Goal: Task Accomplishment & Management: Manage account settings

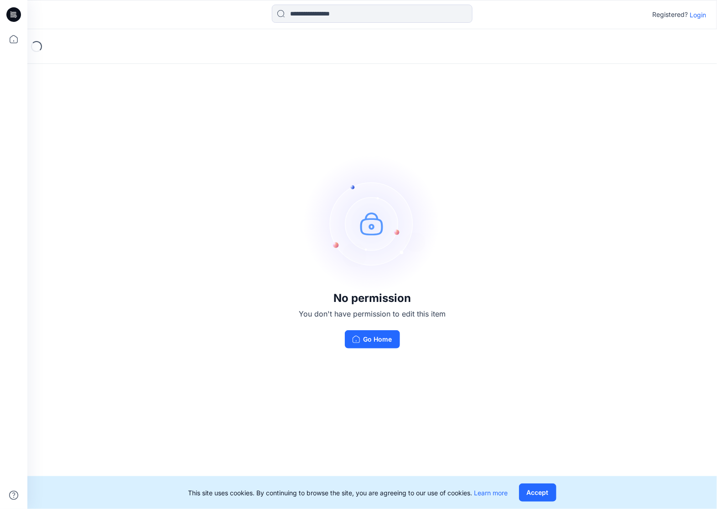
click at [701, 14] on p "Login" at bounding box center [697, 15] width 16 height 10
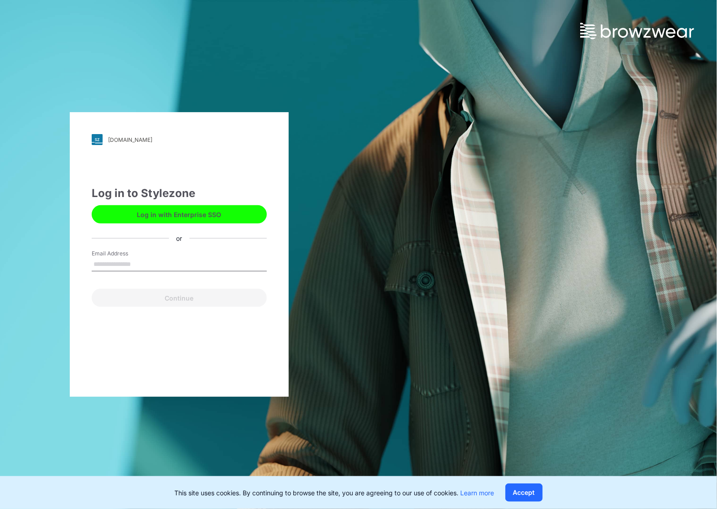
click at [114, 270] on input "Email Address" at bounding box center [179, 265] width 175 height 14
type input "**********"
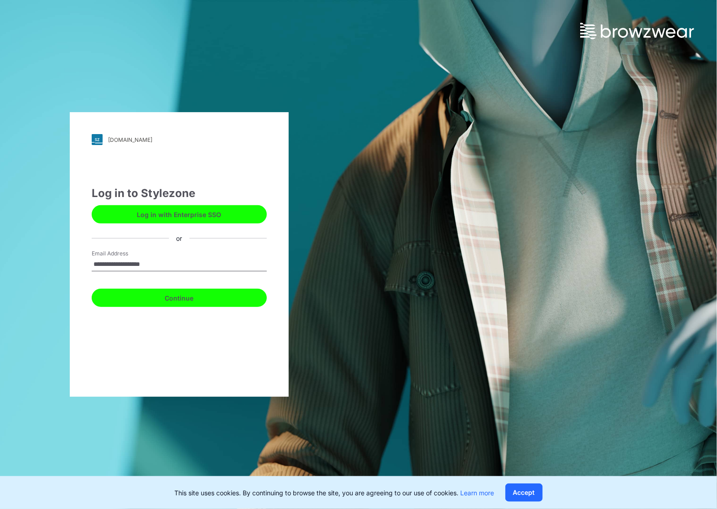
click at [158, 292] on button "Continue" at bounding box center [179, 298] width 175 height 18
